Goal: Check status: Check status

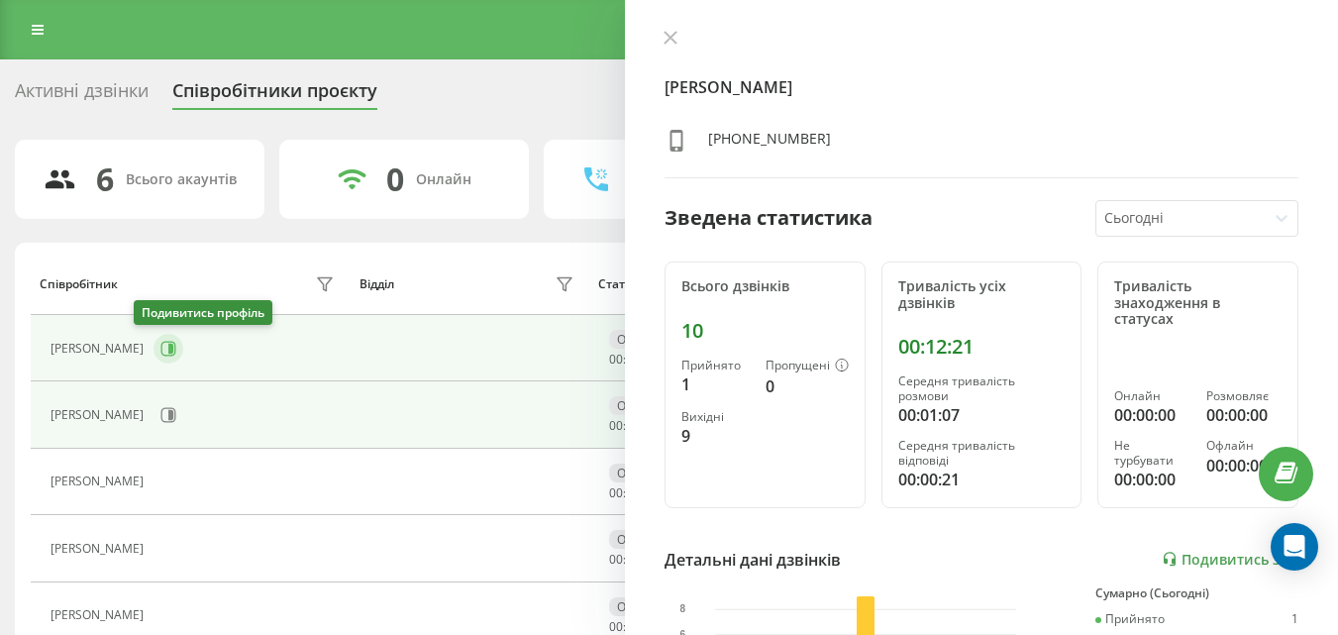
click at [160, 352] on icon at bounding box center [168, 349] width 16 height 16
click at [152, 429] on div "[PERSON_NAME]" at bounding box center [195, 415] width 288 height 34
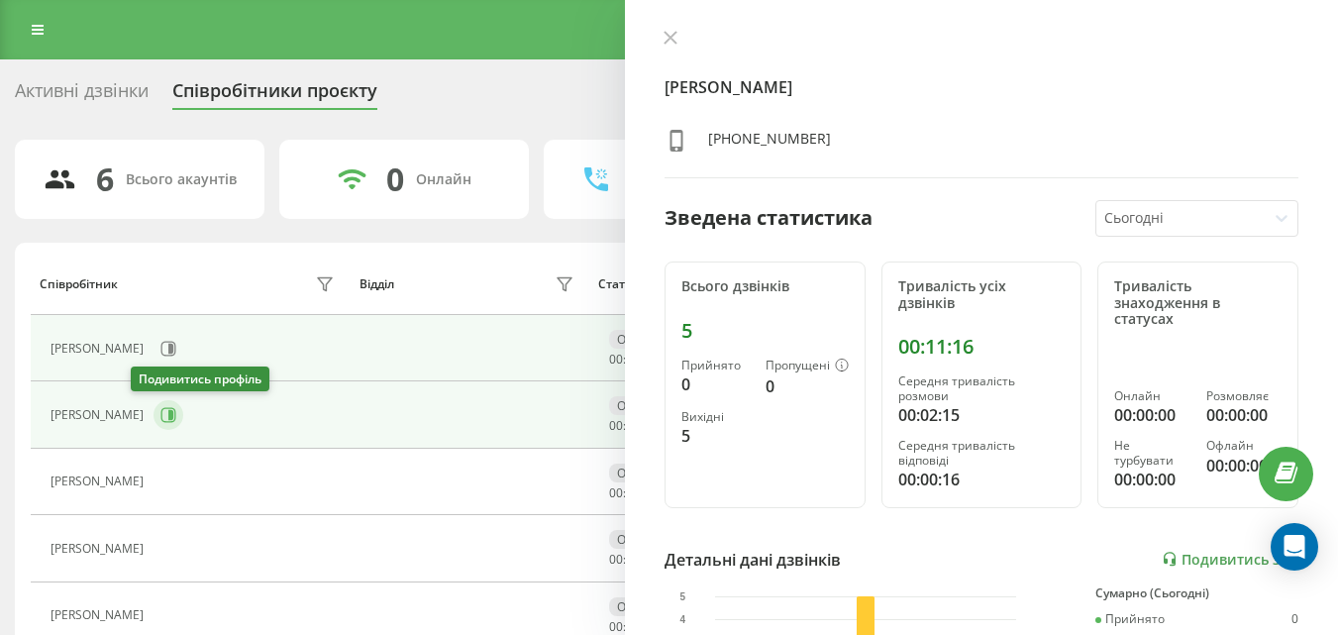
click at [154, 422] on button at bounding box center [169, 415] width 30 height 30
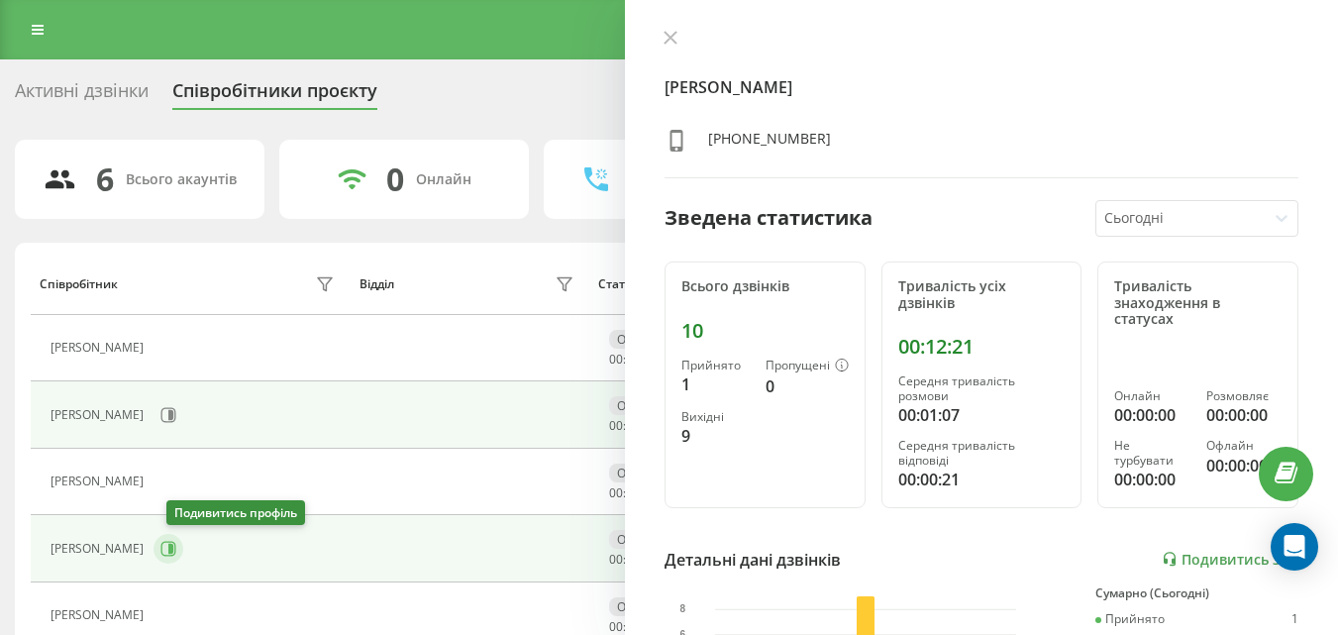
click at [178, 560] on button at bounding box center [169, 549] width 30 height 30
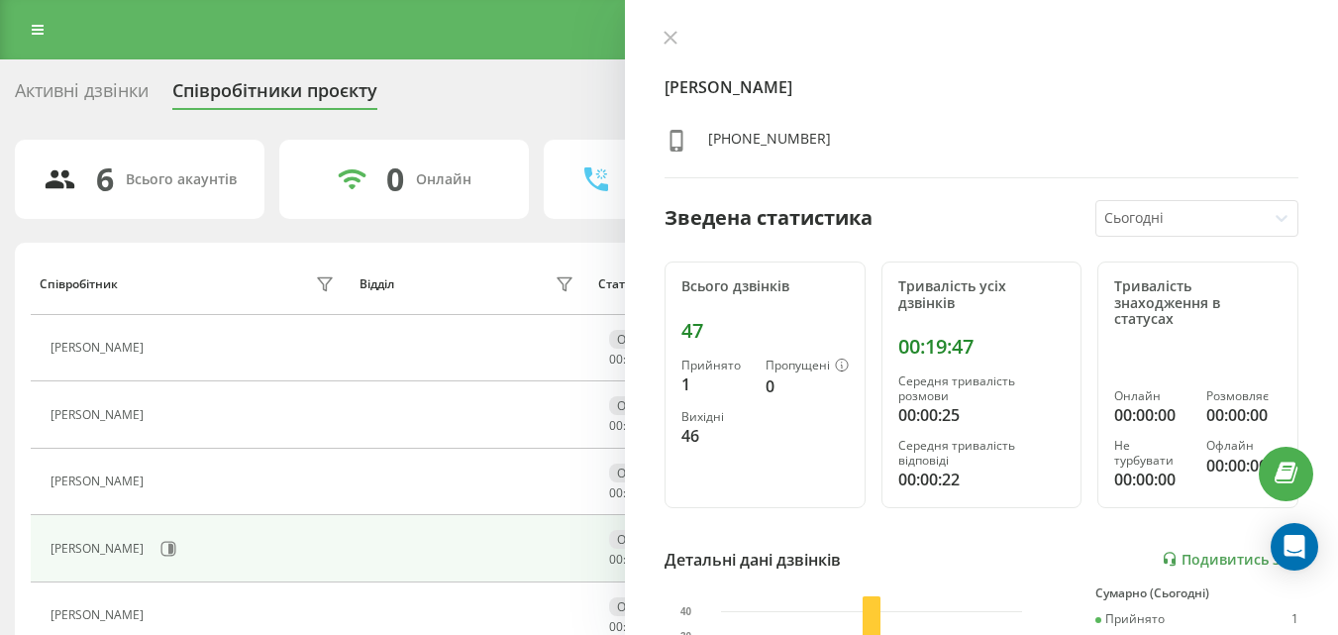
scroll to position [99, 0]
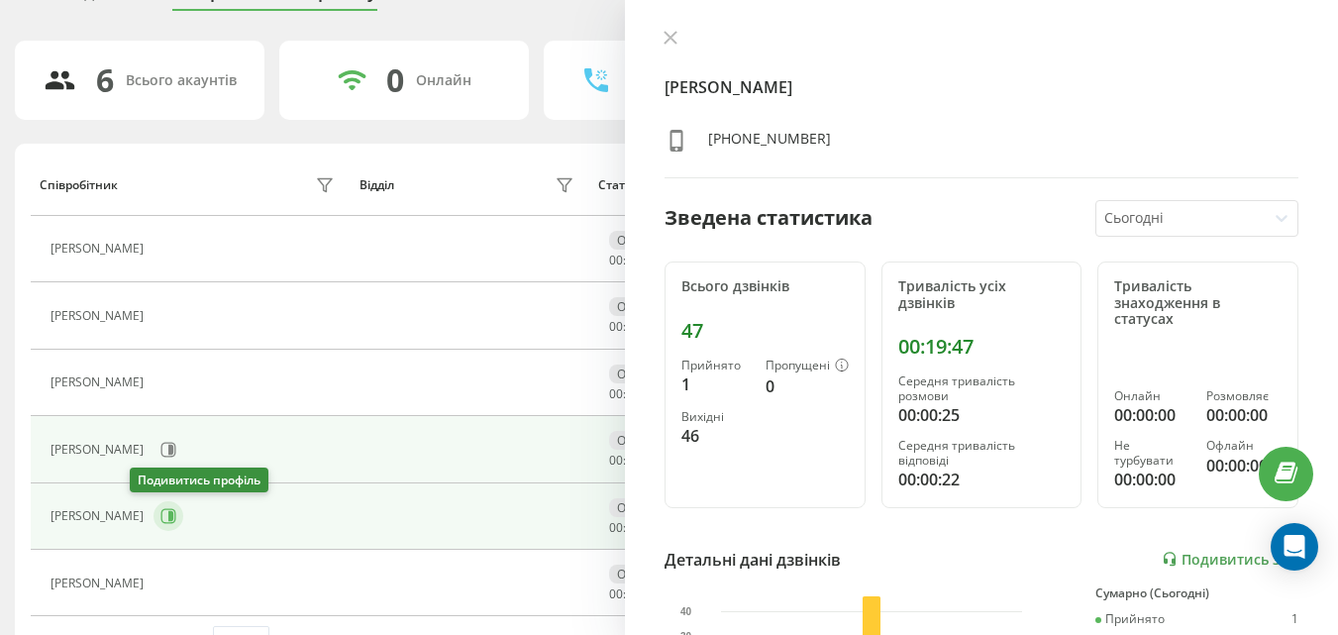
click at [154, 525] on button at bounding box center [169, 516] width 30 height 30
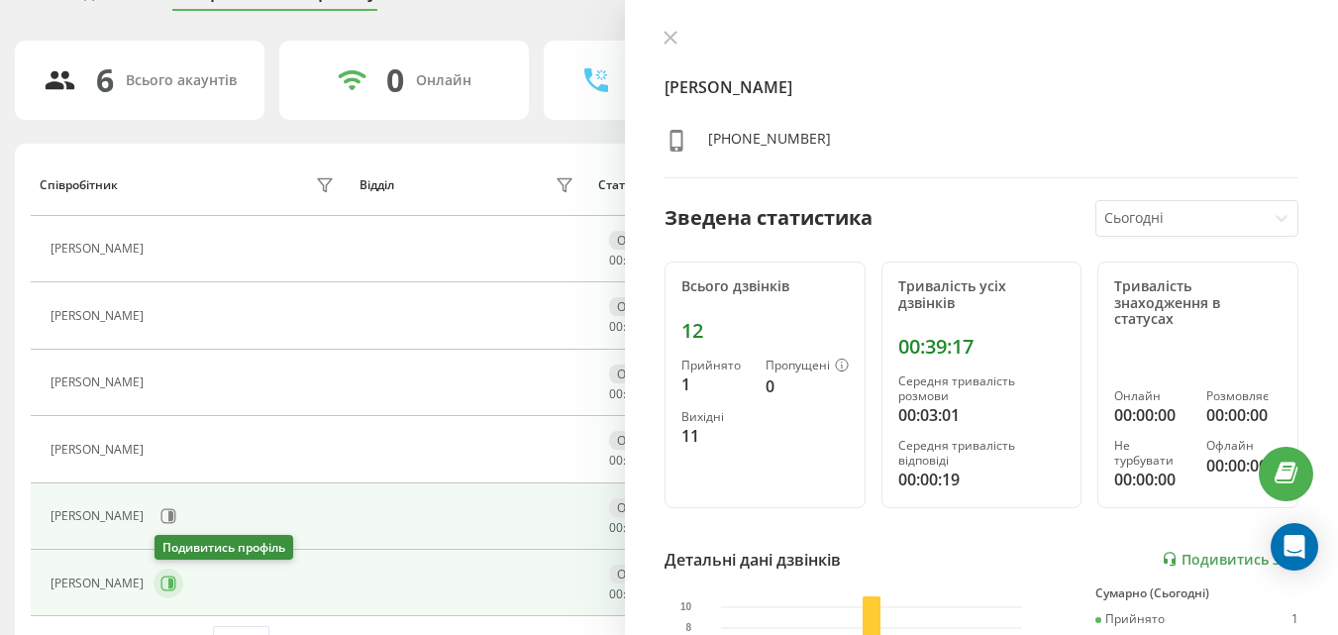
click at [168, 589] on icon at bounding box center [168, 582] width 15 height 15
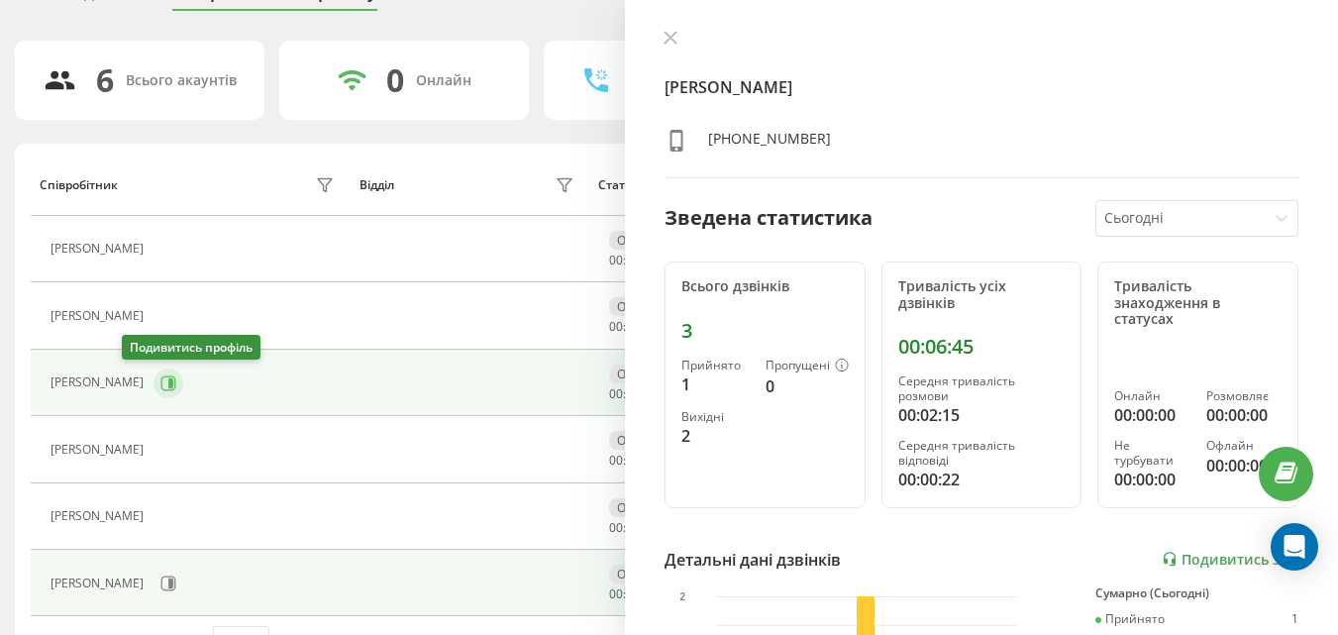
click at [168, 382] on icon at bounding box center [170, 382] width 5 height 10
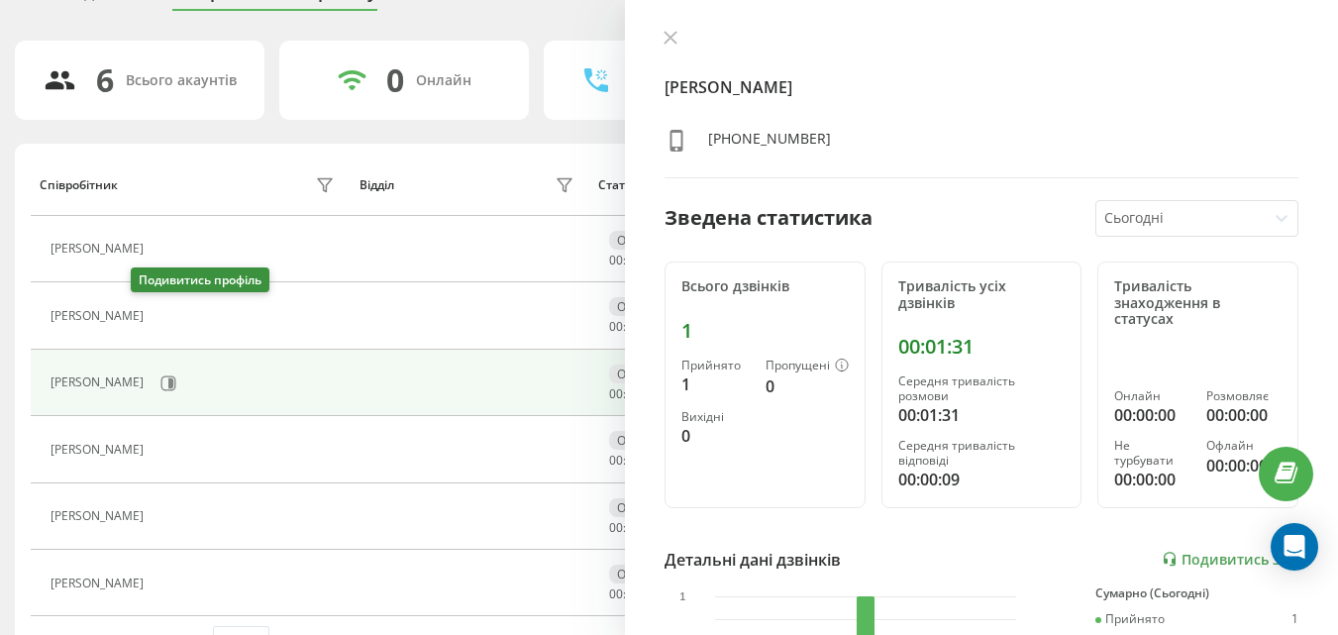
click at [165, 317] on icon at bounding box center [167, 316] width 5 height 10
